Goal: Communication & Community: Answer question/provide support

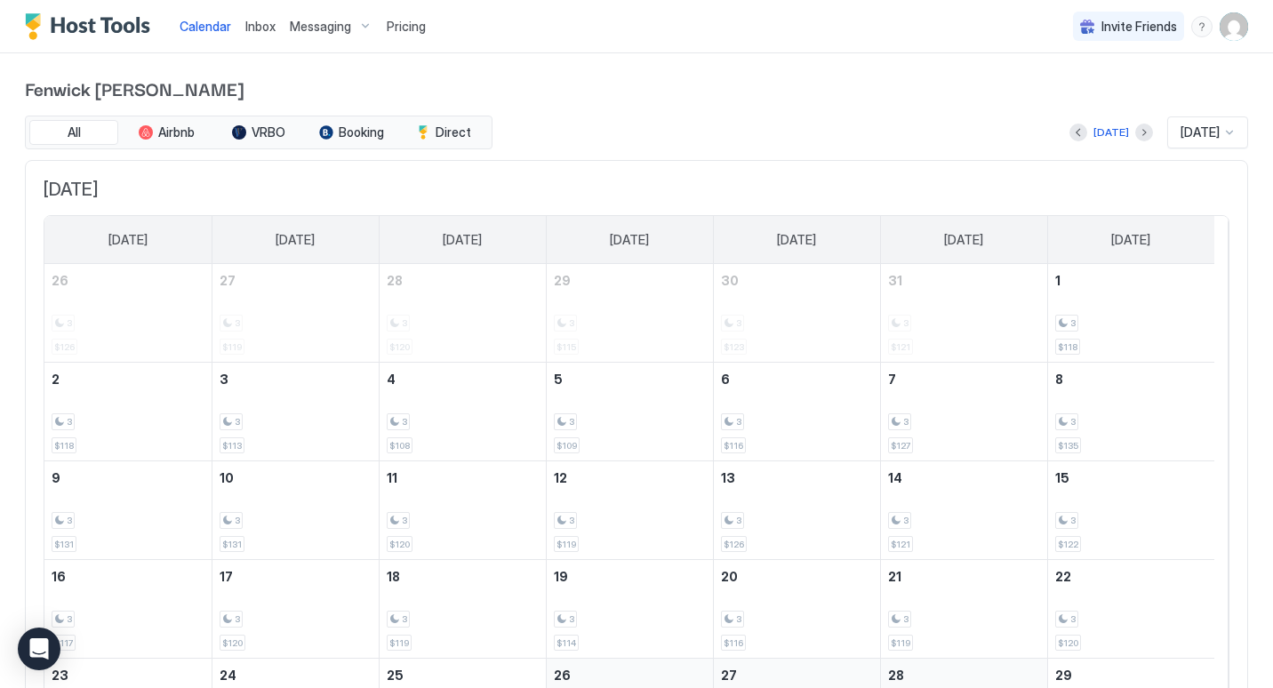
scroll to position [89, 0]
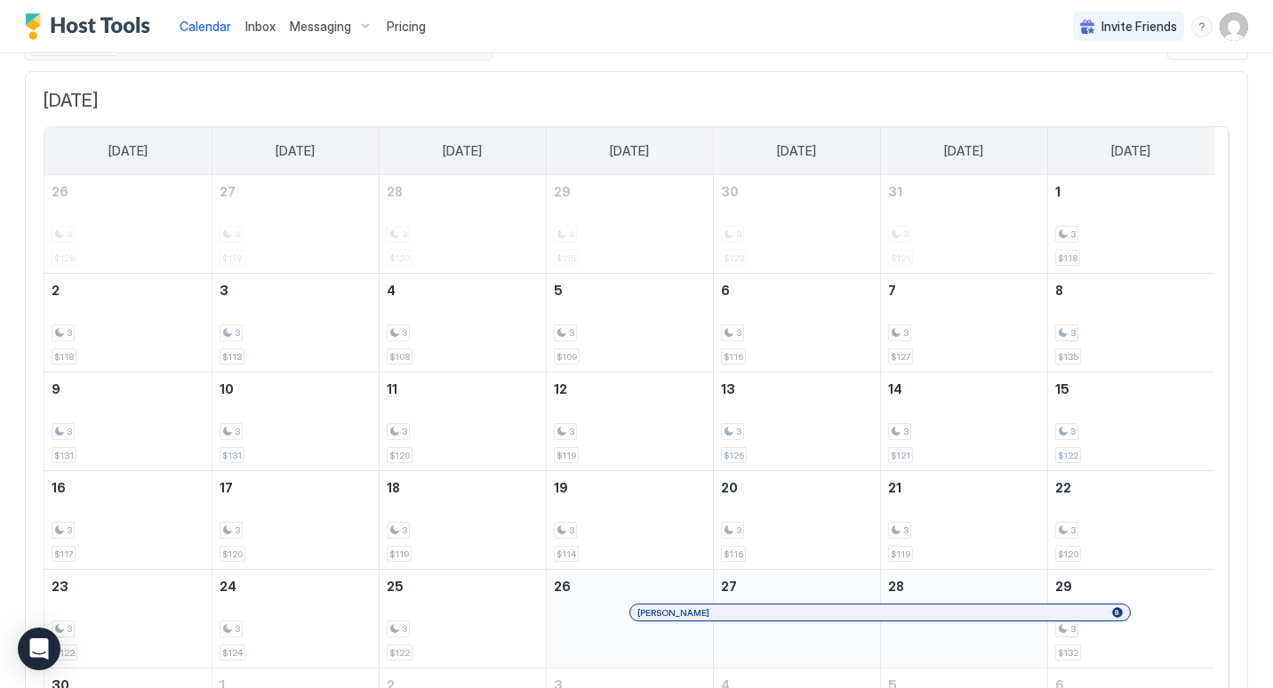
click at [267, 22] on span "Inbox" at bounding box center [260, 26] width 30 height 15
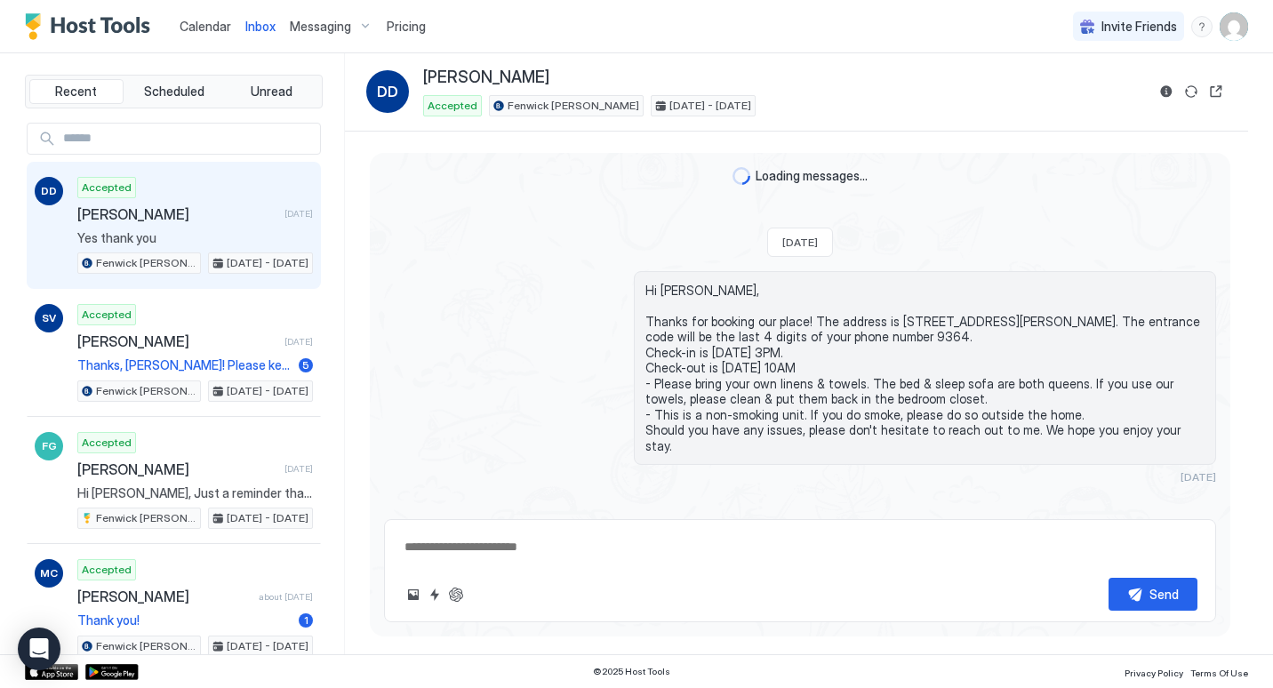
scroll to position [1585, 0]
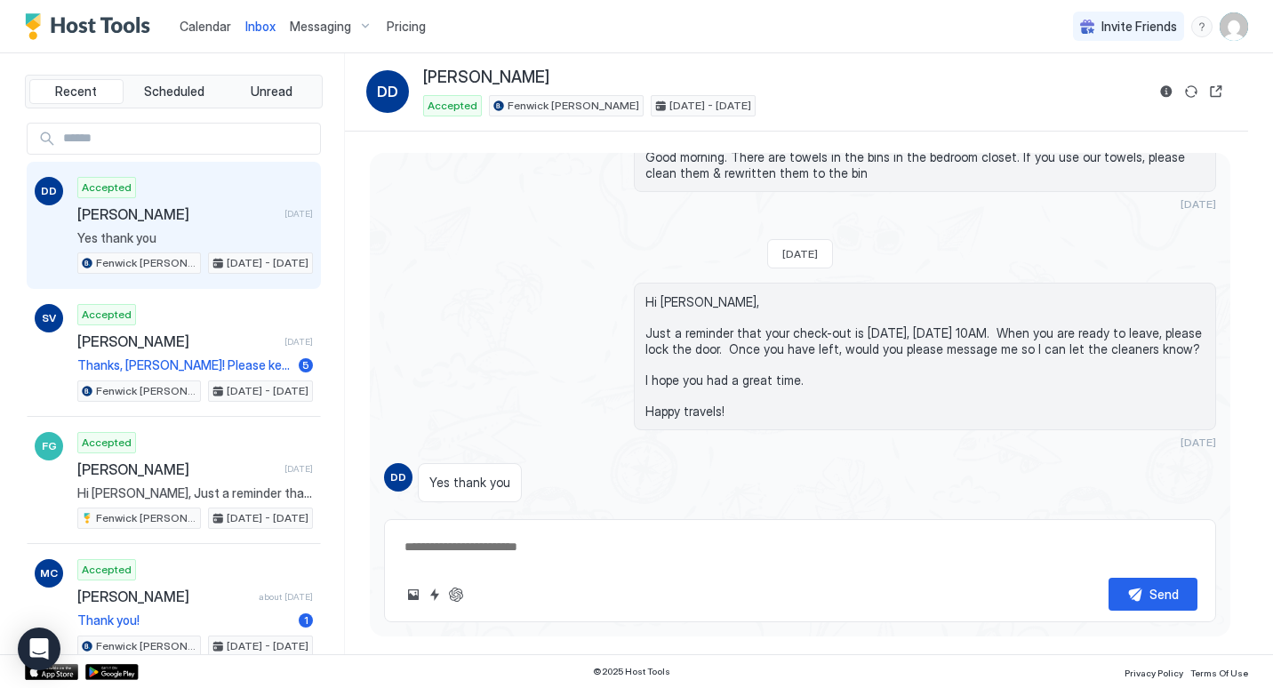
type textarea "*"
